Goal: Task Accomplishment & Management: Use online tool/utility

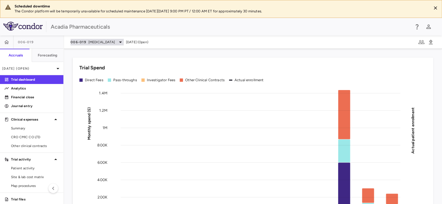
click at [103, 43] on span "Rett Syndrome" at bounding box center [101, 42] width 26 height 5
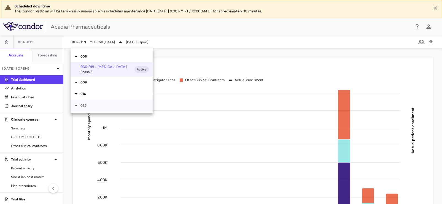
click at [74, 105] on icon at bounding box center [76, 105] width 7 height 7
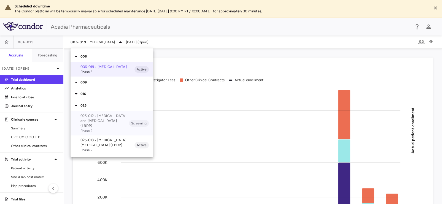
click at [97, 125] on p "025-012 • Lewy Body Dementia and Psychosis (LBDP)" at bounding box center [104, 120] width 48 height 15
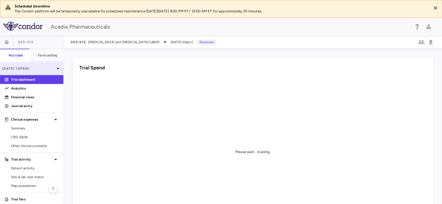
click at [43, 67] on p "Jul 2025 (Open)" at bounding box center [28, 68] width 52 height 5
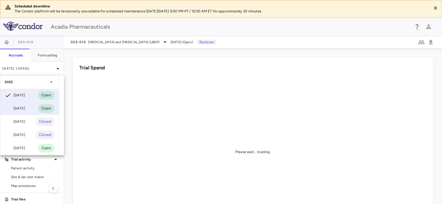
click at [23, 106] on div "Jun 2025" at bounding box center [15, 108] width 20 height 7
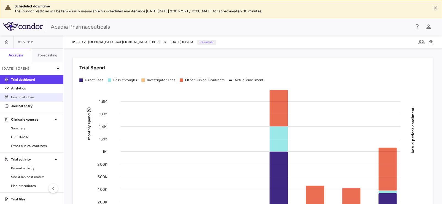
click at [21, 98] on p "Financial close" at bounding box center [35, 97] width 48 height 5
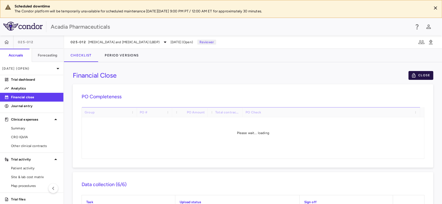
click at [417, 77] on button "Close" at bounding box center [420, 75] width 25 height 9
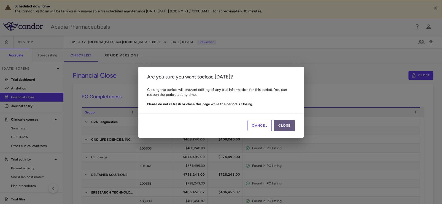
click at [279, 126] on button "Close" at bounding box center [284, 125] width 21 height 11
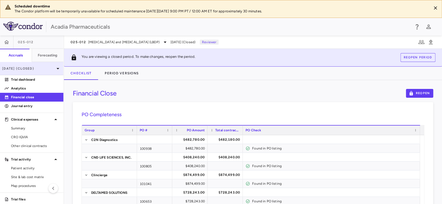
click at [42, 70] on p "Jun 2025 (Closed)" at bounding box center [28, 68] width 52 height 5
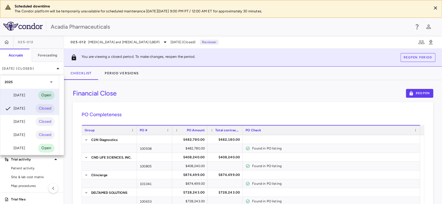
click at [34, 94] on div "Jul 2025 Open" at bounding box center [29, 95] width 59 height 13
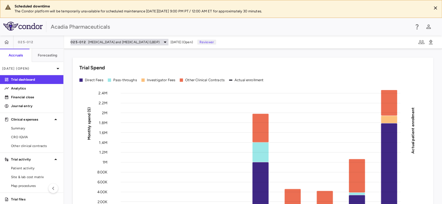
click at [98, 42] on span "Lewy Body Dementia and Psychosis (LBDP)" at bounding box center [123, 42] width 71 height 5
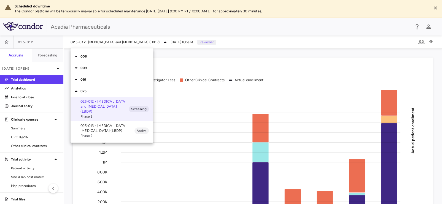
click at [94, 127] on p "025-013 • Lewy Body Dementia Psychosis (LBDP)" at bounding box center [107, 128] width 54 height 10
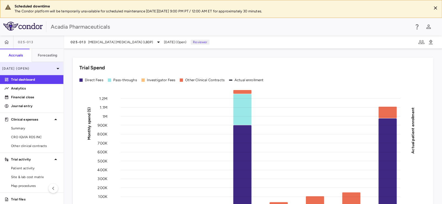
click at [43, 65] on div "Jul 2025 (Open)" at bounding box center [31, 68] width 63 height 13
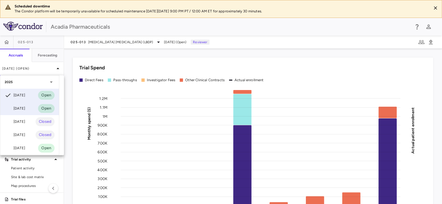
click at [23, 104] on div "Jun 2025 Open" at bounding box center [29, 108] width 59 height 13
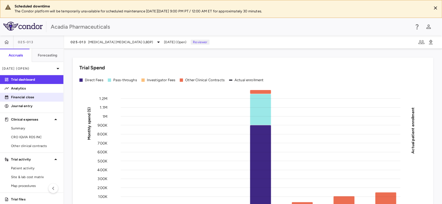
click at [37, 99] on p "Financial close" at bounding box center [35, 97] width 48 height 5
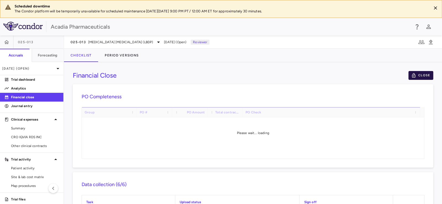
click at [418, 75] on button "Close" at bounding box center [420, 75] width 25 height 9
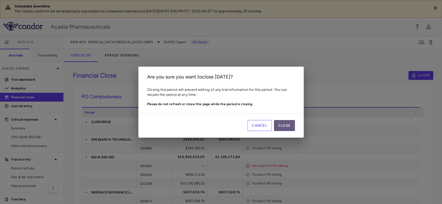
click at [282, 125] on button "Close" at bounding box center [284, 125] width 21 height 11
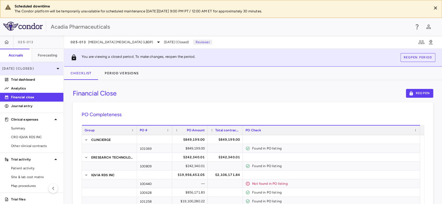
click at [29, 68] on p "Jun 2025 (Closed)" at bounding box center [28, 68] width 52 height 5
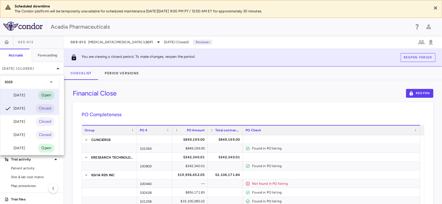
click at [28, 94] on div "Jul 2025 Open" at bounding box center [29, 95] width 59 height 13
